Goal: Information Seeking & Learning: Compare options

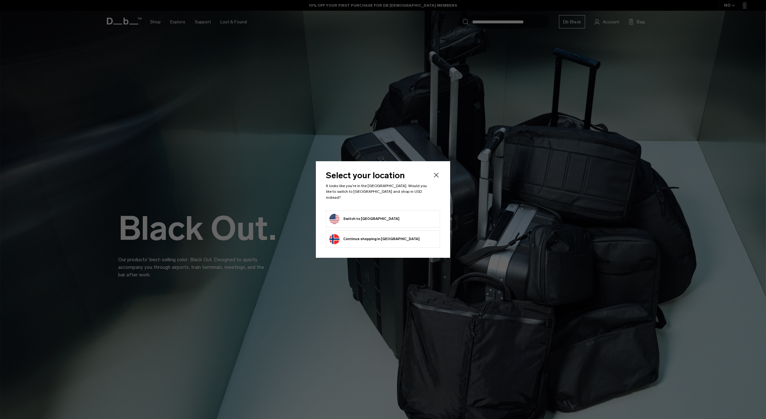
click at [377, 214] on button "Switch to United States" at bounding box center [365, 219] width 70 height 10
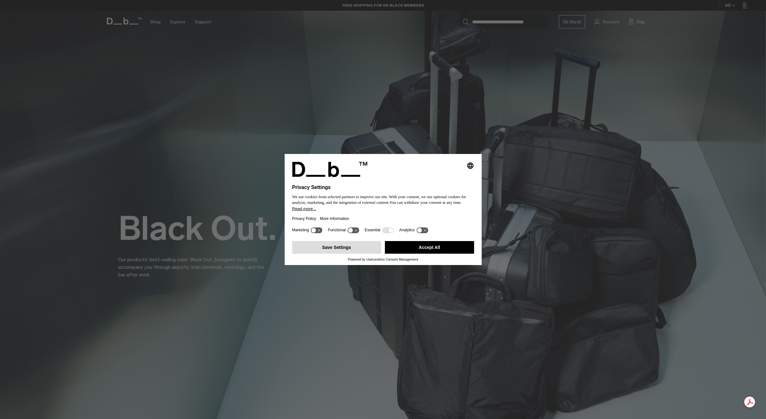
click at [337, 251] on button "Save Settings" at bounding box center [336, 247] width 89 height 13
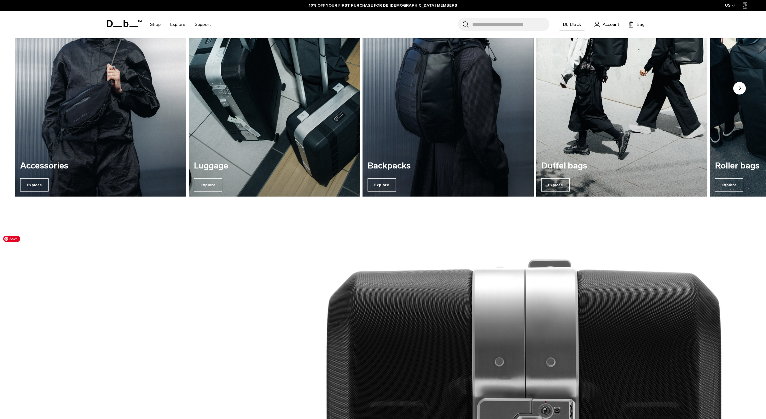
scroll to position [1088, 0]
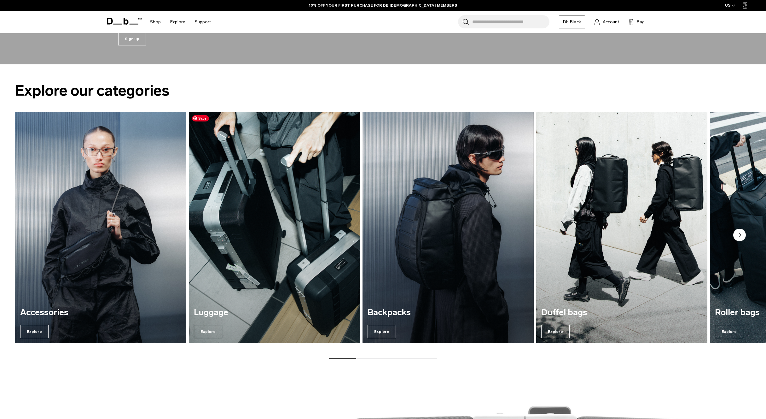
click at [263, 206] on img "2 / 7" at bounding box center [274, 227] width 176 height 238
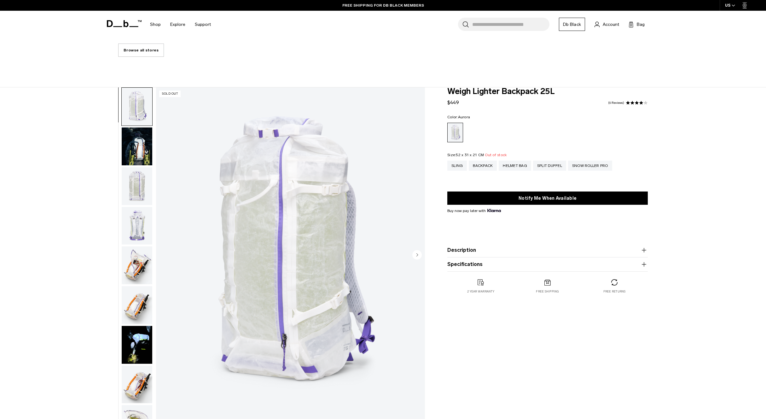
scroll to position [113, 0]
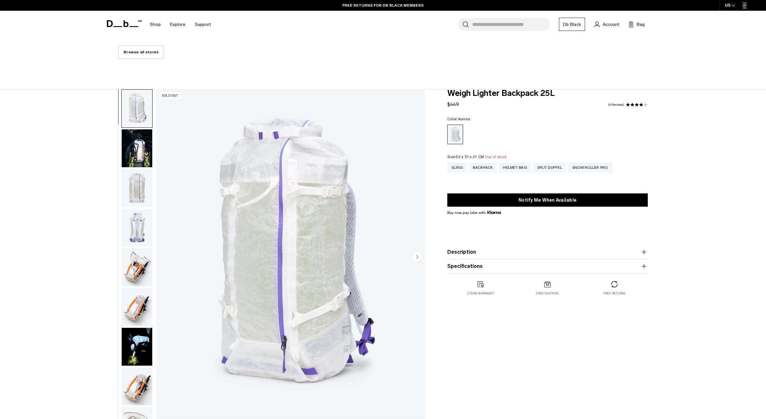
click at [134, 145] on img "button" at bounding box center [137, 148] width 31 height 38
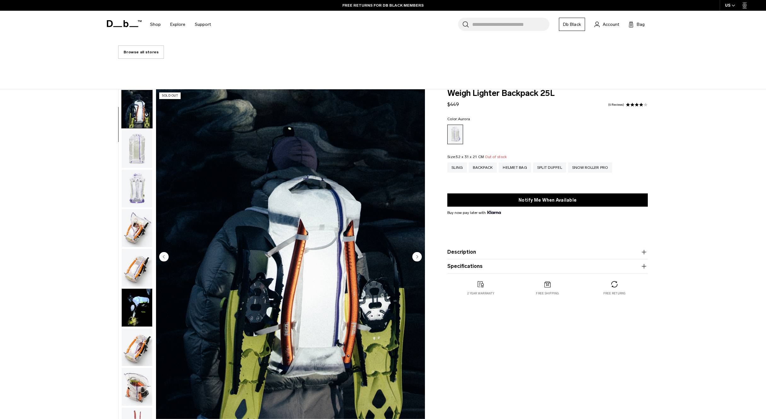
scroll to position [40, 0]
click at [138, 152] on img "button" at bounding box center [137, 148] width 31 height 38
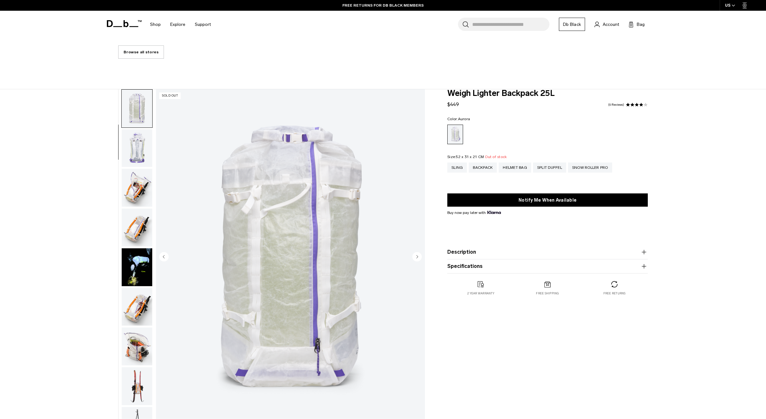
click at [139, 150] on img "button" at bounding box center [137, 148] width 31 height 38
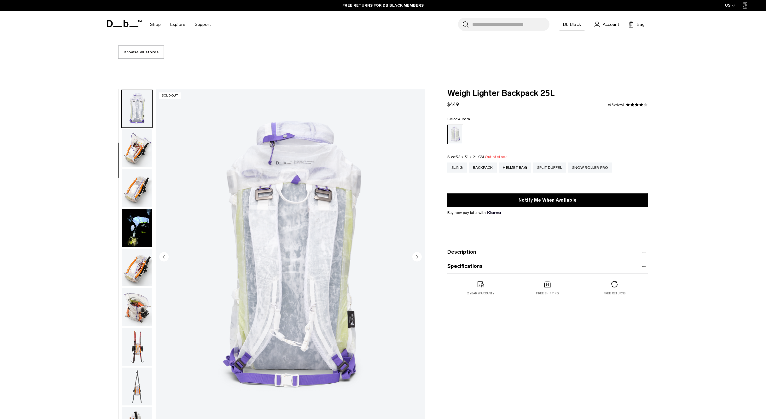
click at [138, 154] on img "button" at bounding box center [137, 148] width 31 height 38
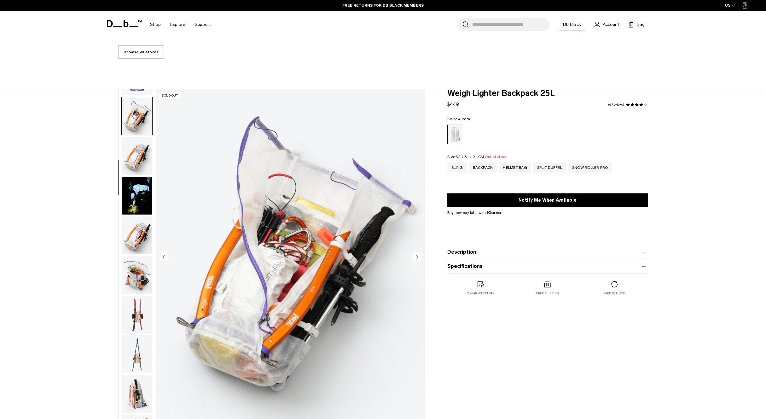
scroll to position [159, 0]
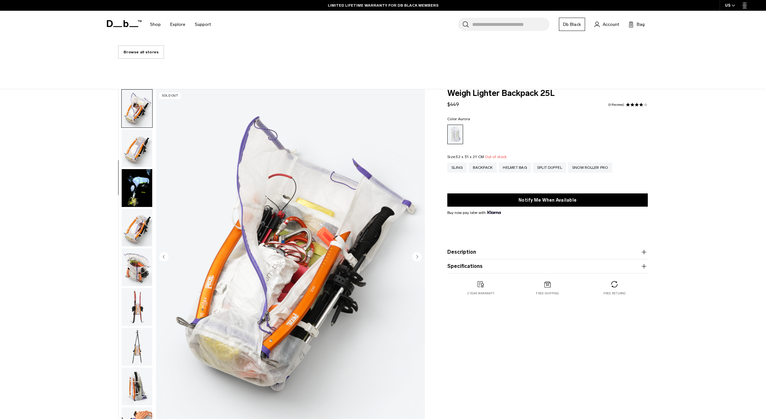
click at [138, 157] on img "button" at bounding box center [137, 148] width 31 height 38
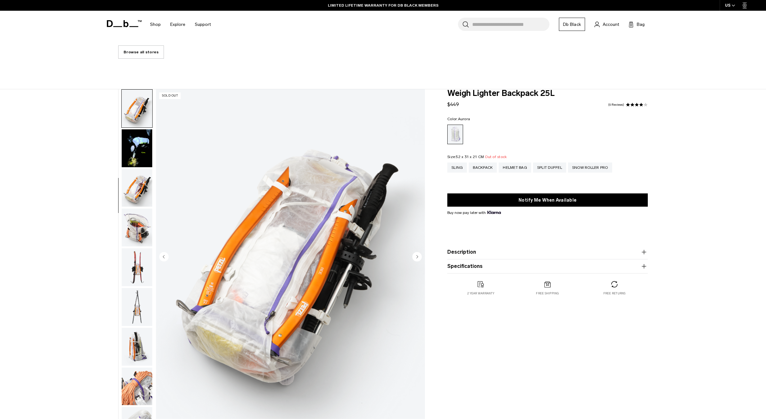
click at [135, 159] on img "button" at bounding box center [137, 148] width 31 height 38
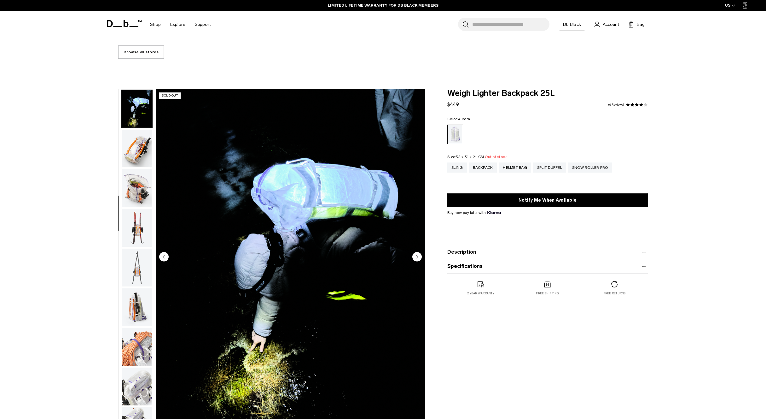
scroll to position [238, 0]
click at [137, 172] on img "button" at bounding box center [137, 188] width 31 height 38
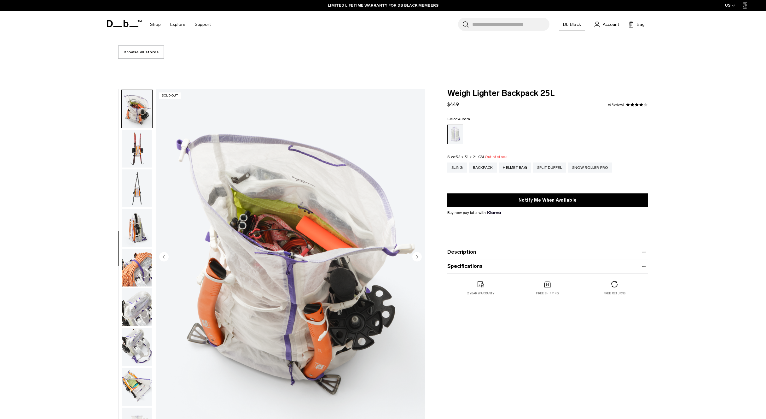
scroll to position [317, 0]
click at [140, 179] on img "button" at bounding box center [137, 188] width 31 height 38
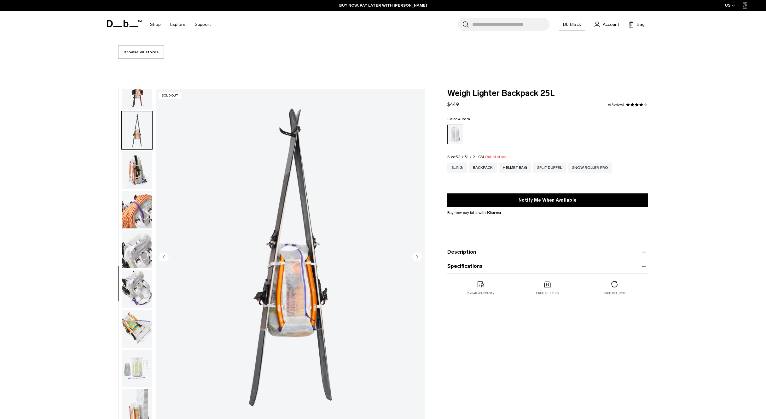
scroll to position [377, 0]
click at [139, 200] on img "button" at bounding box center [137, 208] width 31 height 38
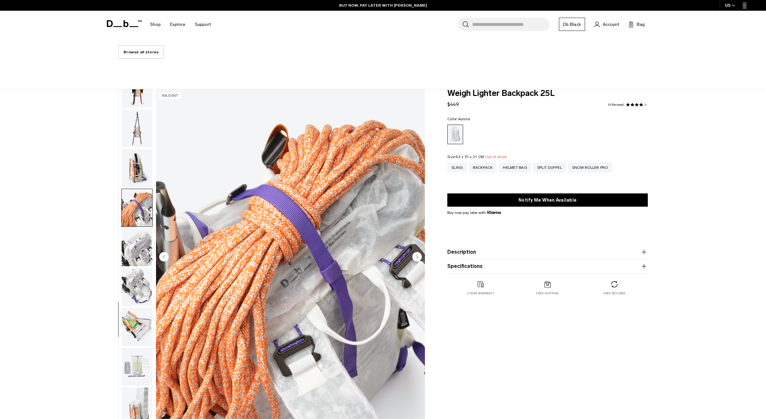
click at [137, 249] on img "button" at bounding box center [137, 247] width 31 height 38
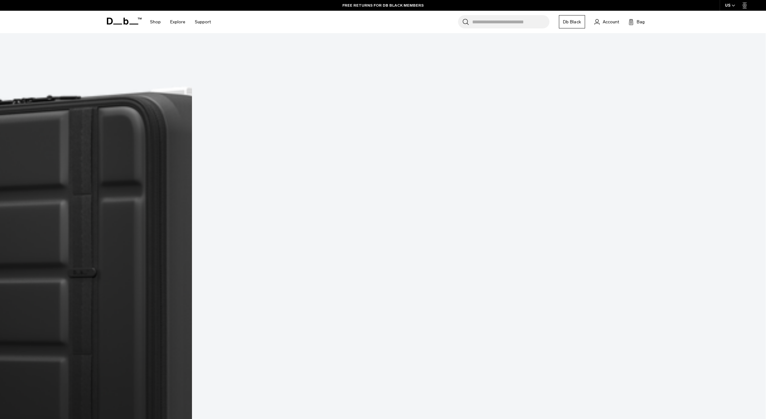
scroll to position [280, 0]
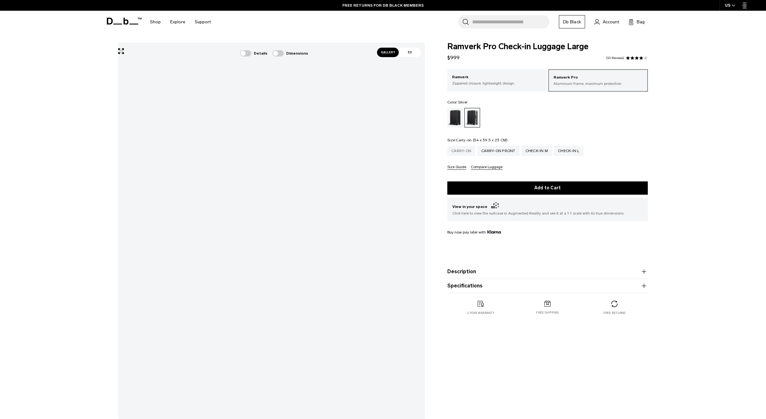
click at [465, 154] on div "Carry-on" at bounding box center [462, 151] width 28 height 10
click at [540, 152] on div "Check-in M" at bounding box center [537, 151] width 31 height 10
click at [567, 152] on div "Check-in L" at bounding box center [569, 151] width 30 height 10
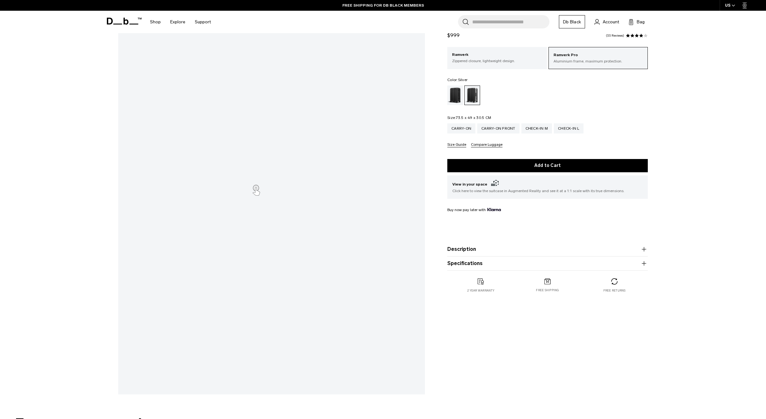
scroll to position [56, 0]
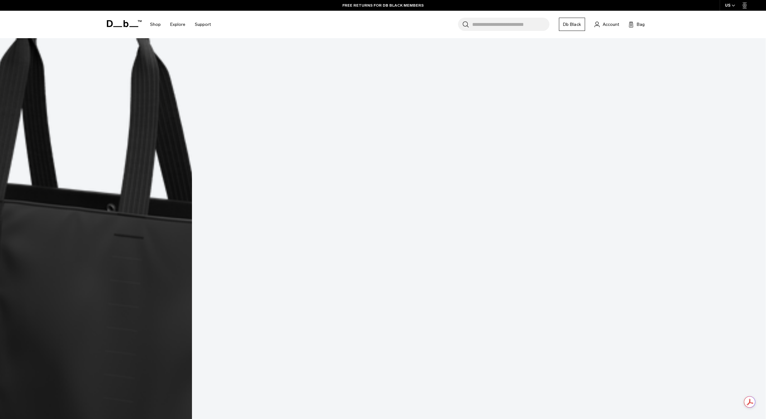
scroll to position [427, 0]
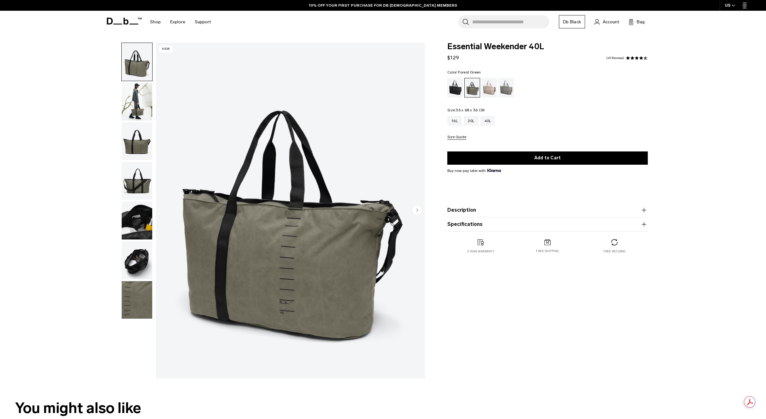
click at [132, 92] on img "button" at bounding box center [137, 102] width 31 height 38
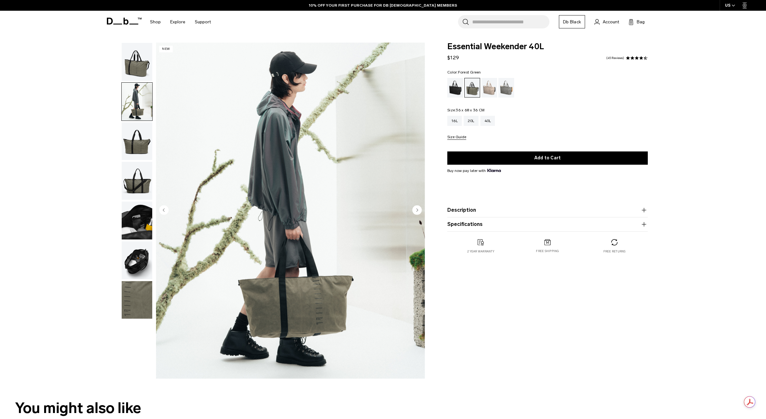
click at [141, 141] on img "button" at bounding box center [137, 141] width 31 height 38
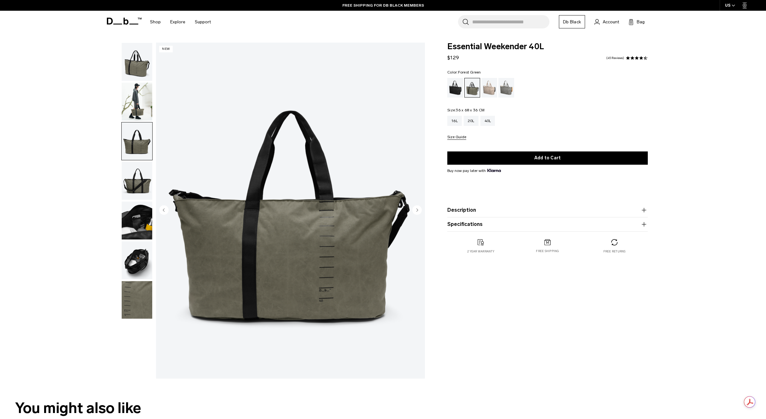
click at [135, 179] on img "button" at bounding box center [137, 181] width 31 height 38
